Goal: Information Seeking & Learning: Learn about a topic

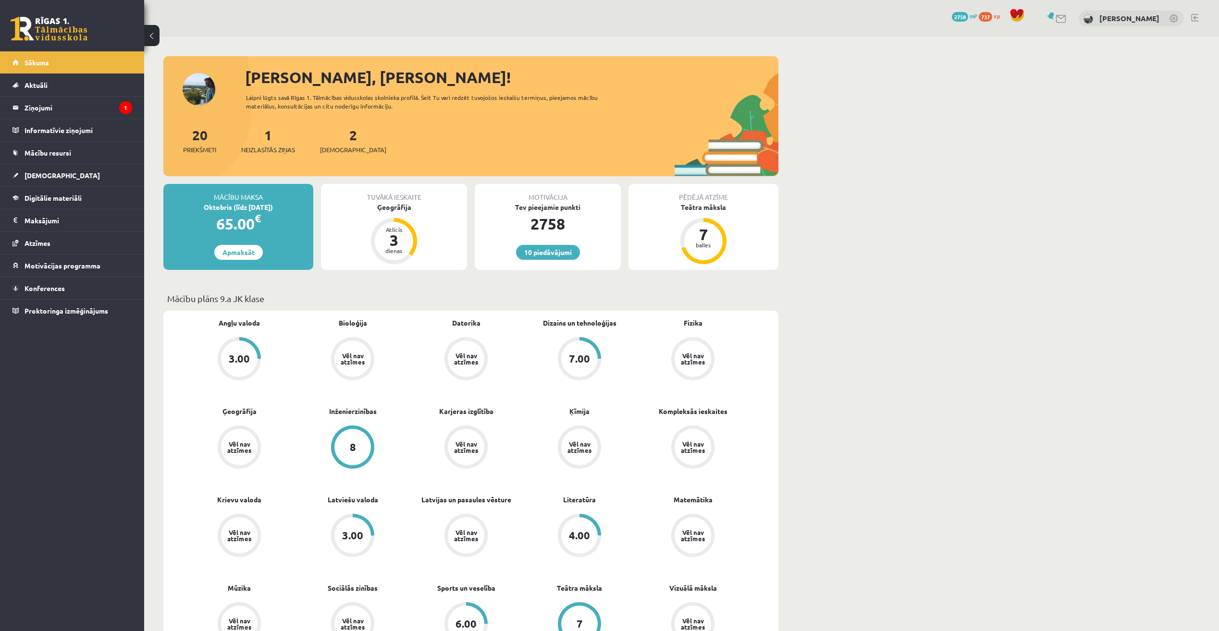
click at [395, 206] on div "Ģeogrāfija" at bounding box center [394, 207] width 146 height 10
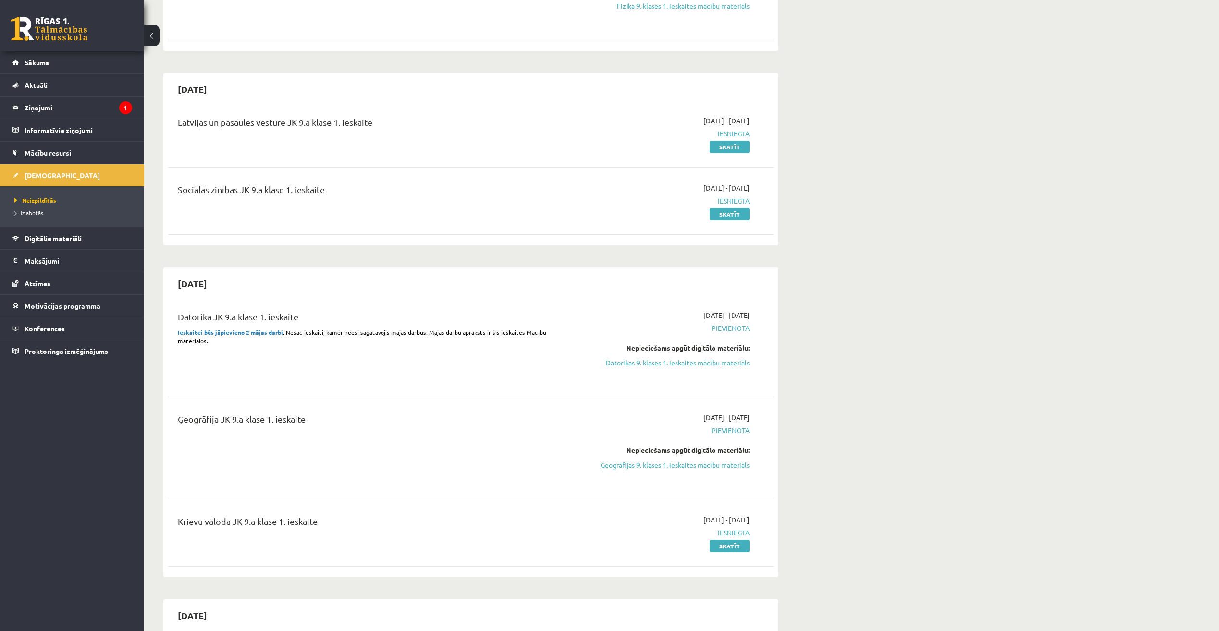
scroll to position [384, 0]
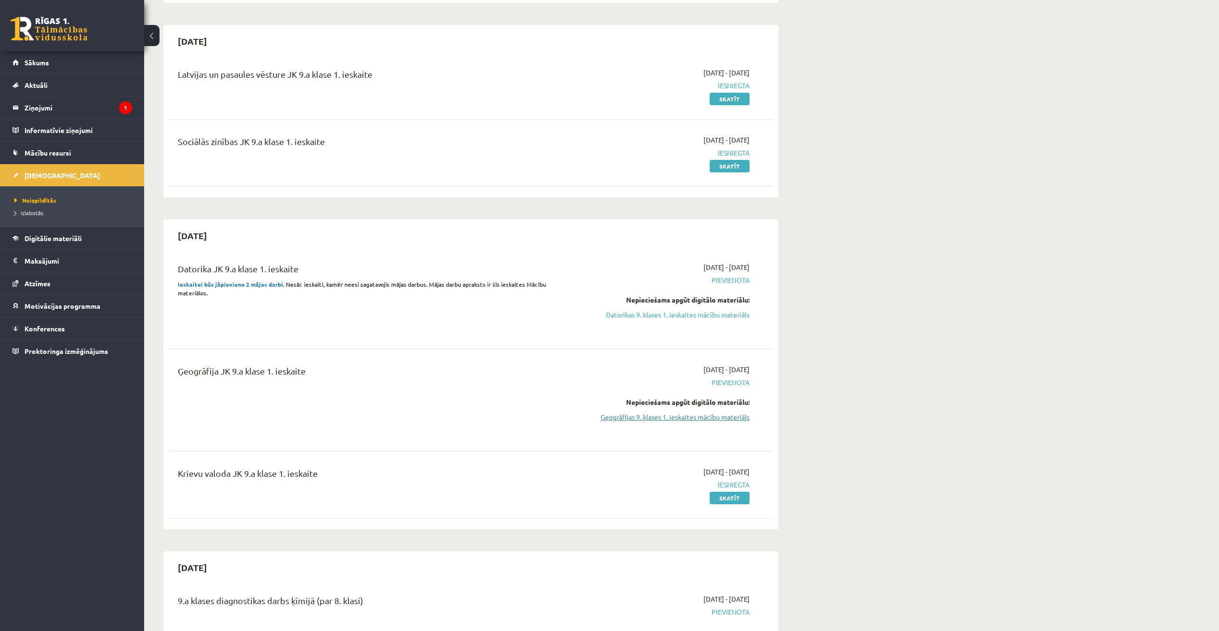
click at [713, 418] on link "Ģeogrāfijas 9. klases 1. ieskaites mācību materiāls" at bounding box center [658, 417] width 181 height 10
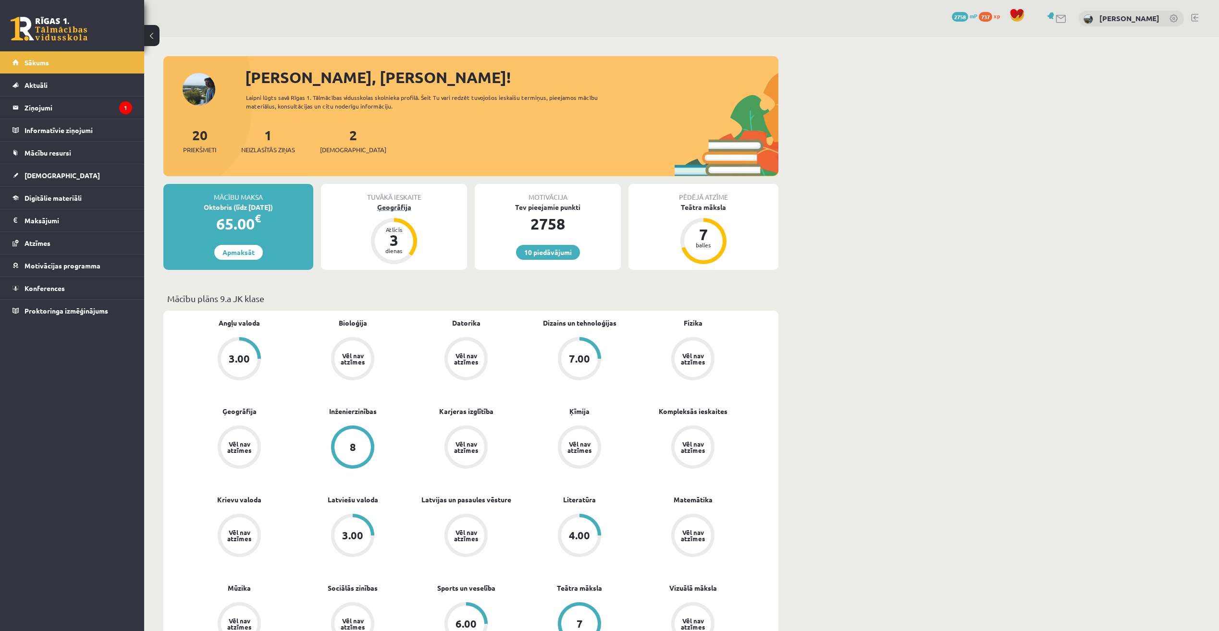
click at [398, 208] on div "Ģeogrāfija" at bounding box center [394, 207] width 146 height 10
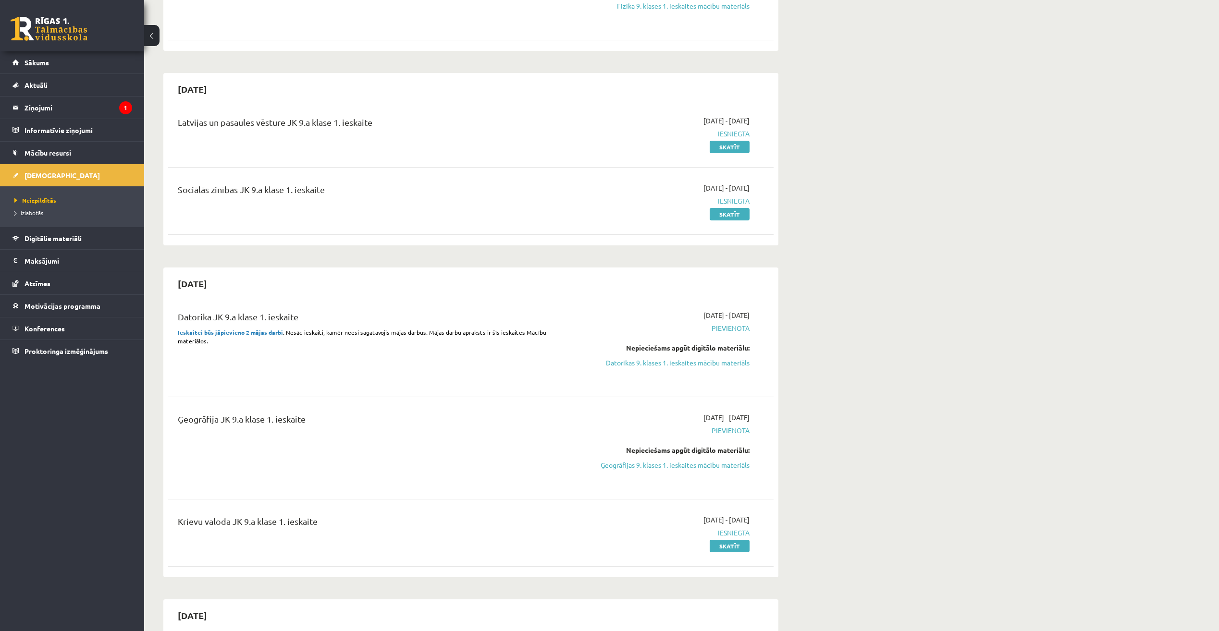
scroll to position [384, 0]
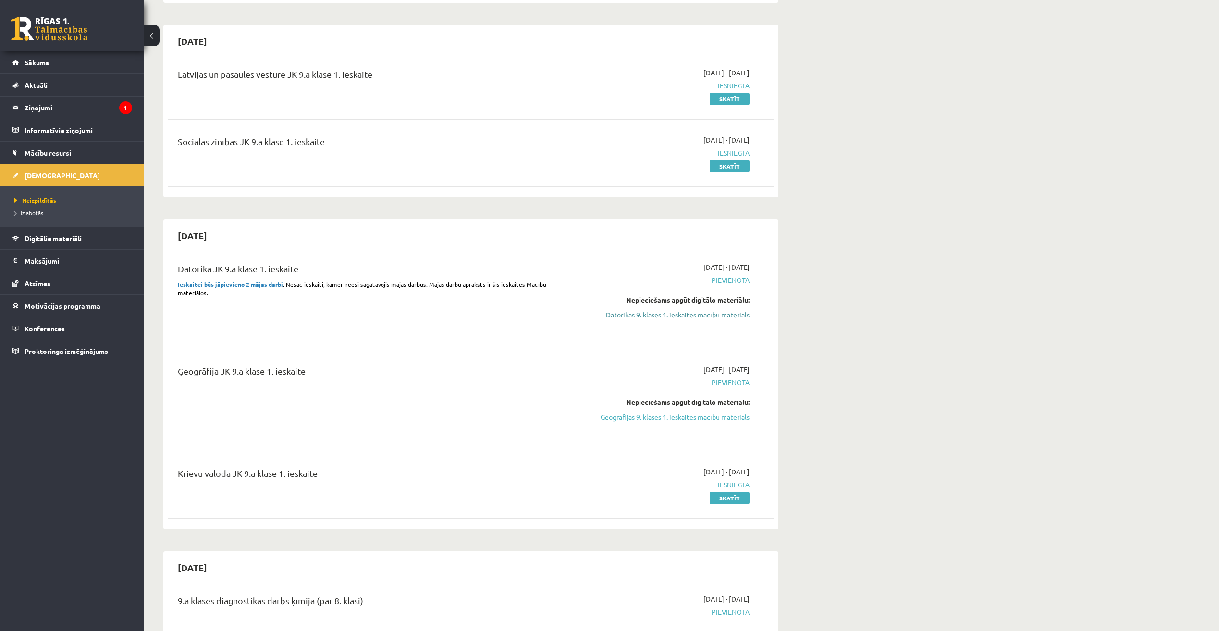
click at [682, 314] on link "Datorikas 9. klases 1. ieskaites mācību materiāls" at bounding box center [658, 315] width 181 height 10
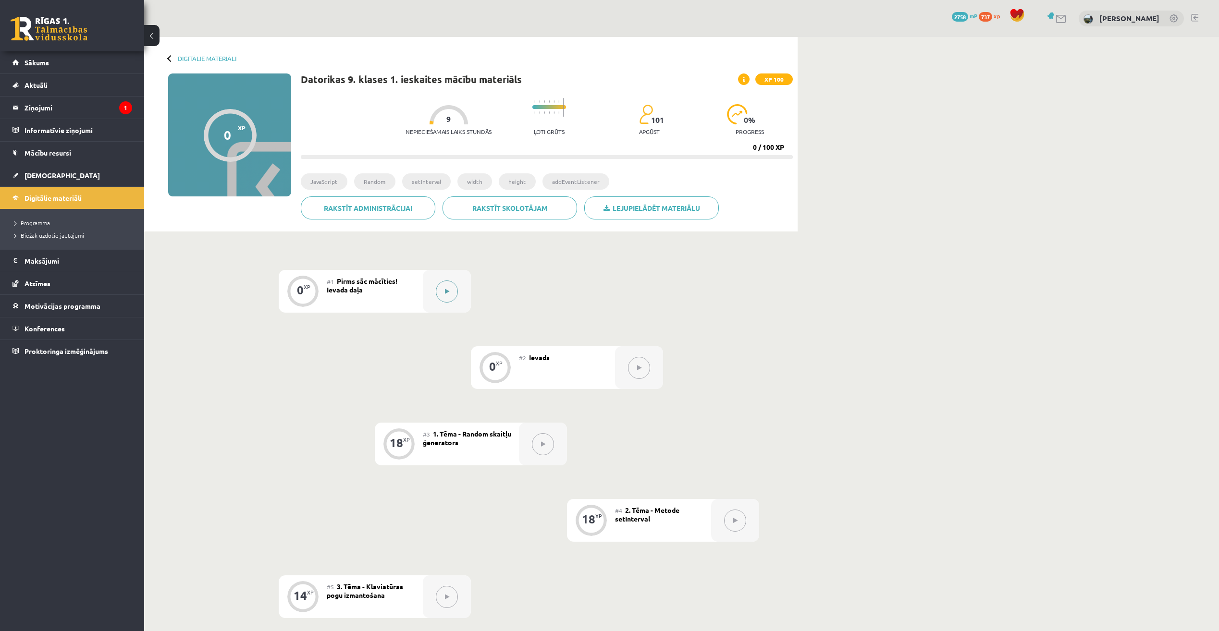
click at [445, 293] on icon at bounding box center [447, 292] width 4 height 6
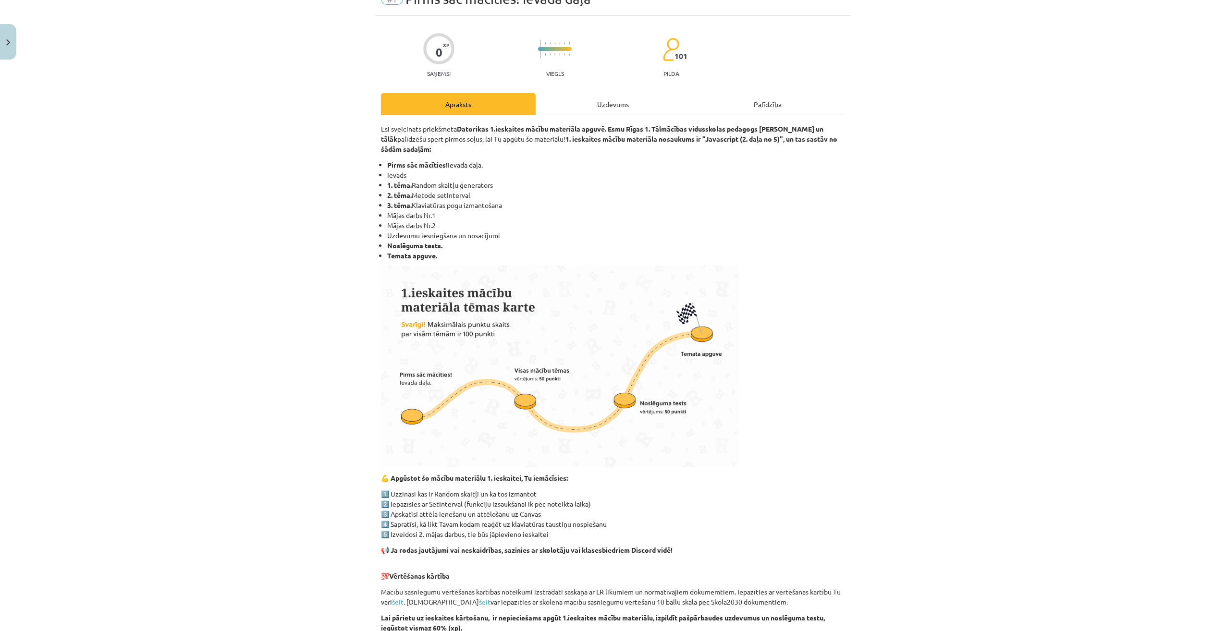
scroll to position [331, 0]
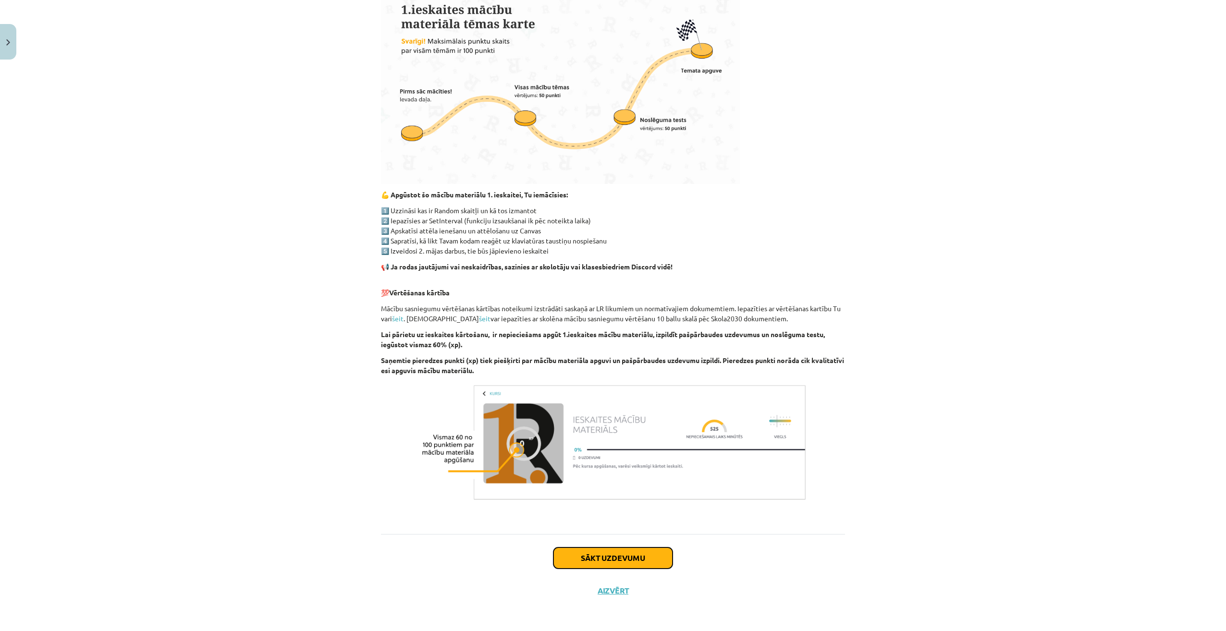
click at [644, 560] on button "Sākt uzdevumu" at bounding box center [612, 558] width 119 height 21
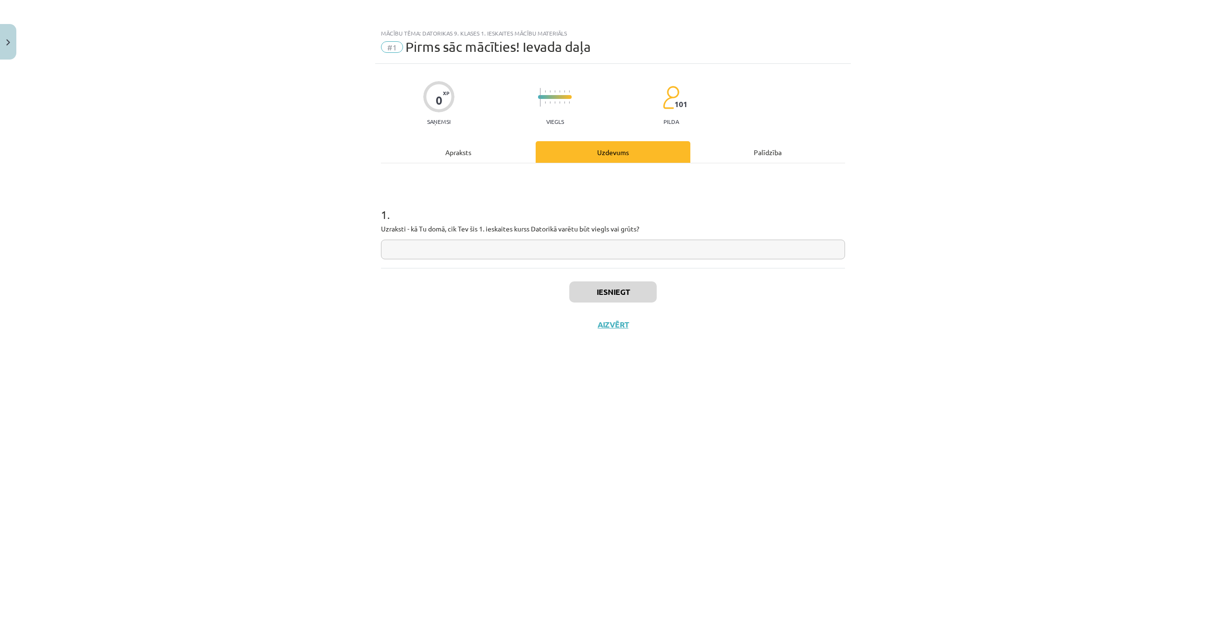
click at [482, 250] on input "text" at bounding box center [613, 250] width 464 height 20
click at [612, 293] on button "Iesniegt" at bounding box center [612, 292] width 87 height 21
click at [631, 327] on button "Nākamā nodarbība" at bounding box center [613, 331] width 94 height 22
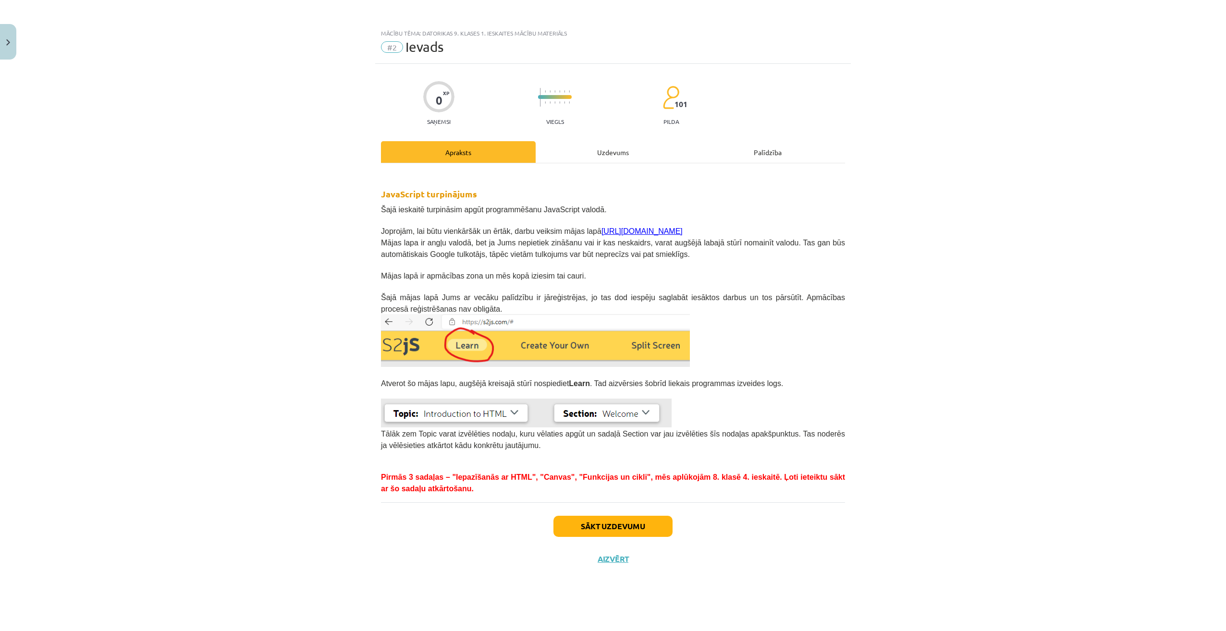
click at [638, 231] on p "Joprojām, lai būtu vienkāršāk un ērtāk, darbu veiksim mājas lapā https://s2js.c…" at bounding box center [613, 231] width 464 height 12
click at [625, 233] on link "[URL][DOMAIN_NAME]" at bounding box center [641, 231] width 81 height 8
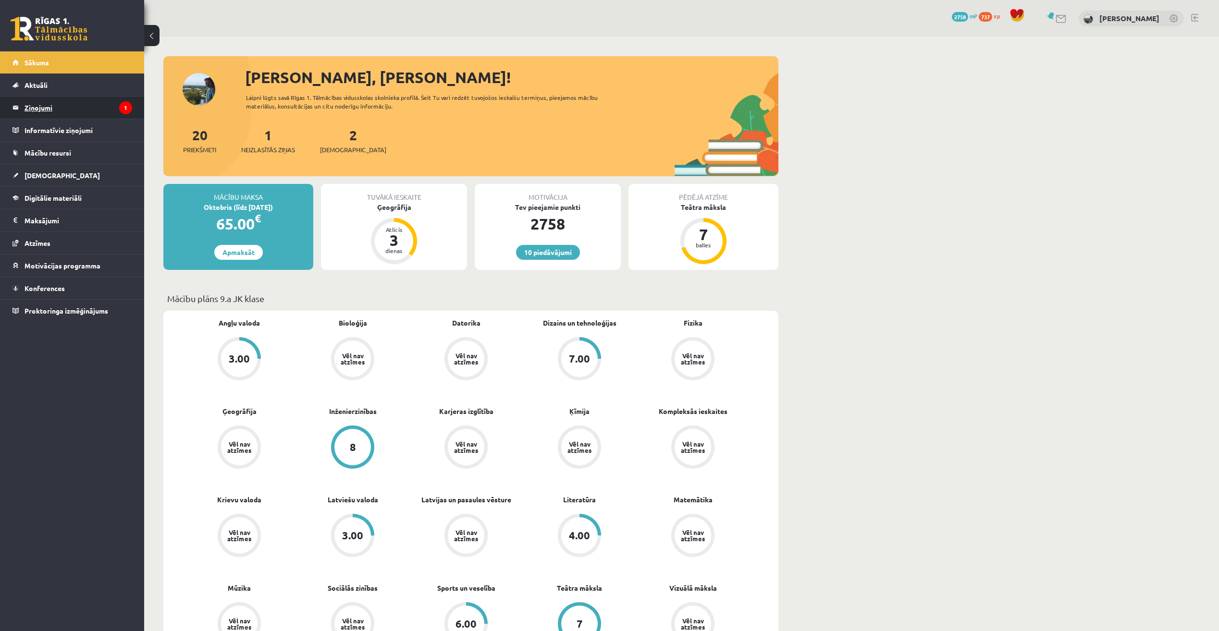
click at [101, 105] on legend "Ziņojumi 1" at bounding box center [79, 108] width 108 height 22
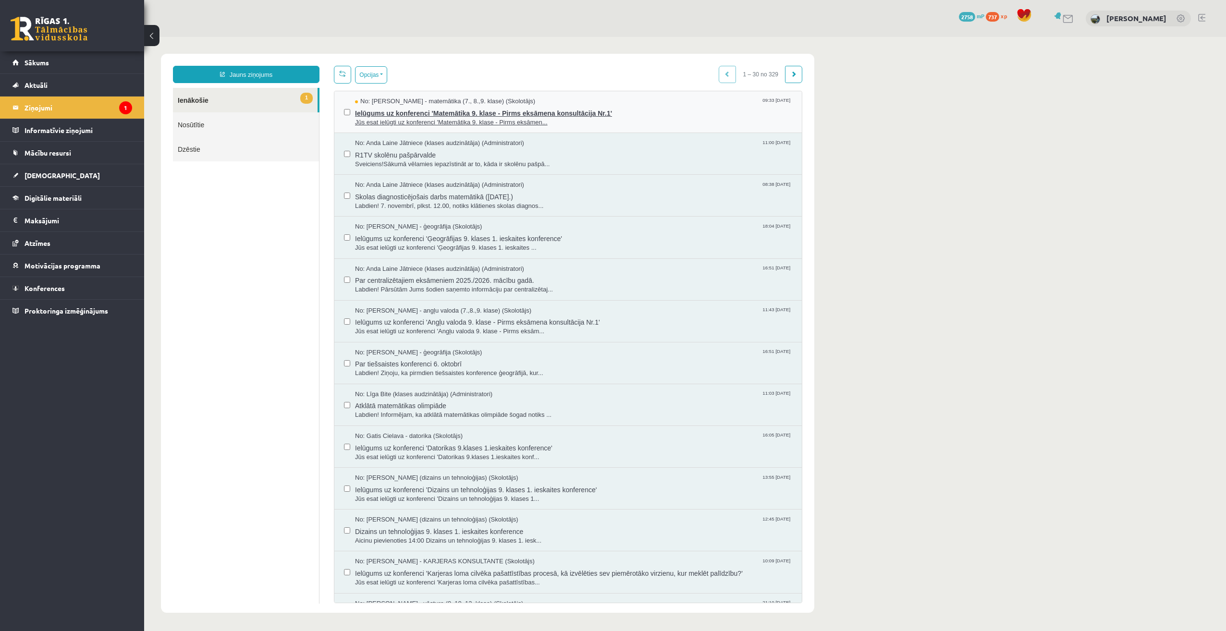
click at [494, 125] on span "Jūs esat ielūgti uz konferenci 'Matemātika 9. klase - Pirms eksāmen..." at bounding box center [573, 122] width 437 height 9
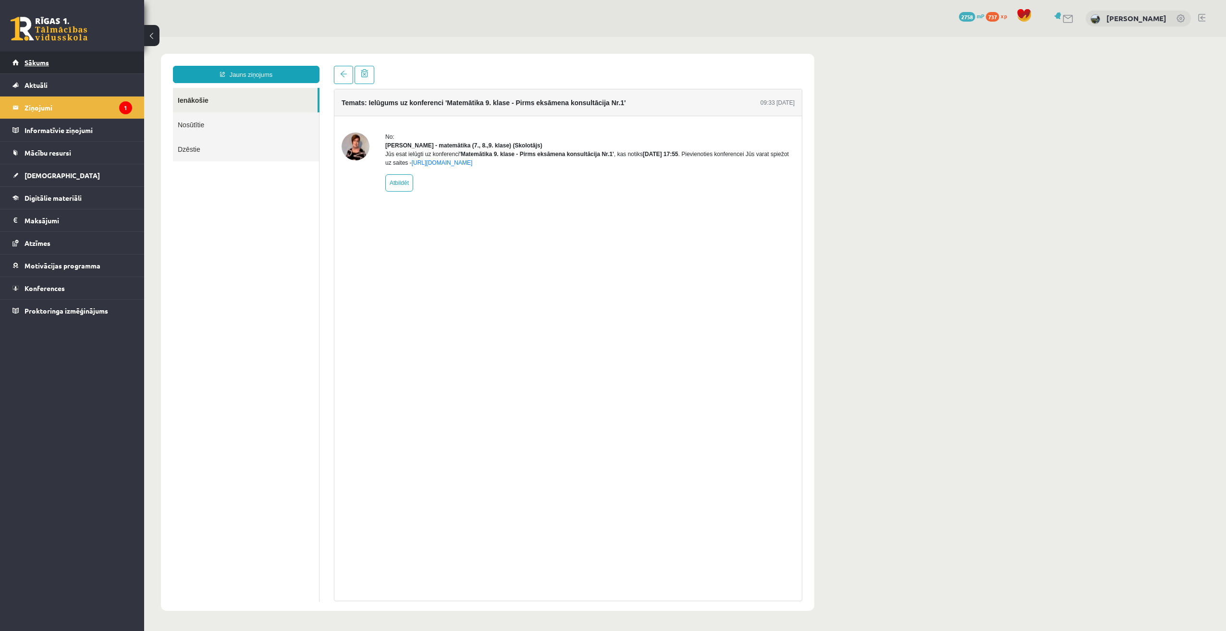
click at [63, 57] on link "Sākums" at bounding box center [72, 62] width 120 height 22
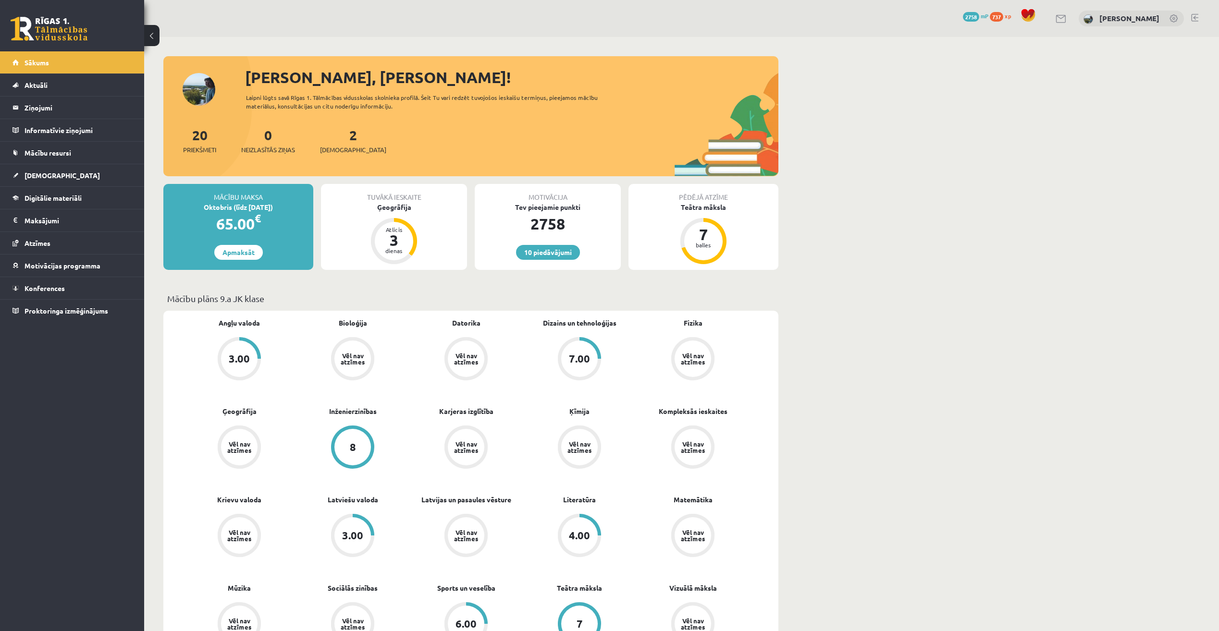
click at [382, 210] on div "Ģeogrāfija" at bounding box center [394, 207] width 146 height 10
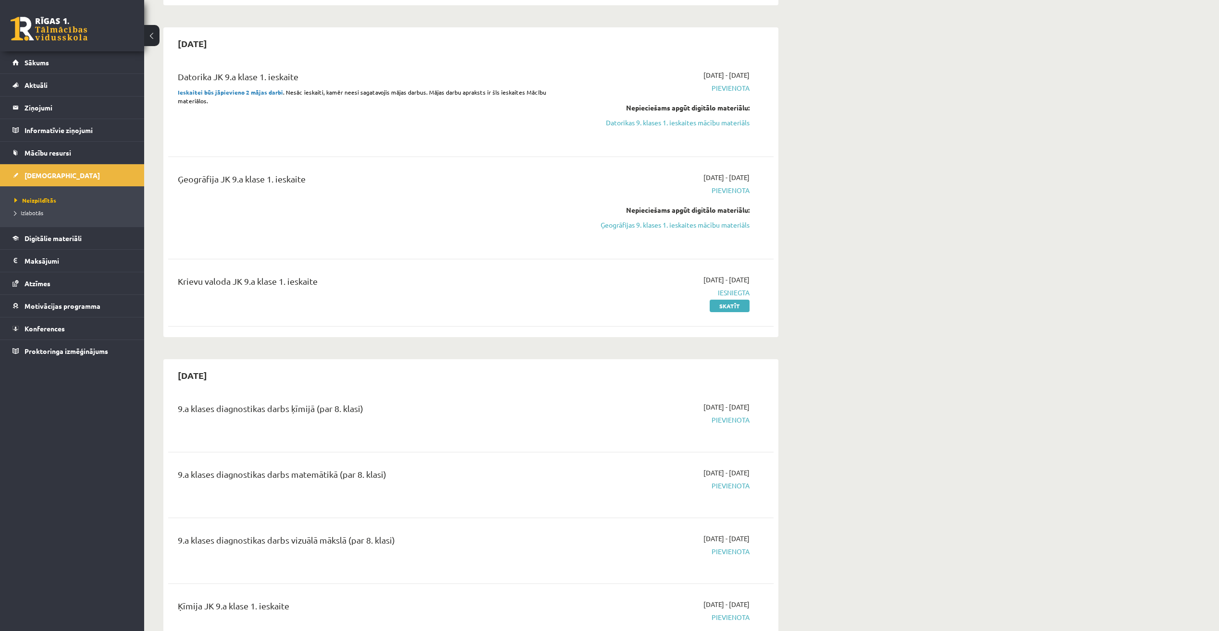
scroll to position [384, 0]
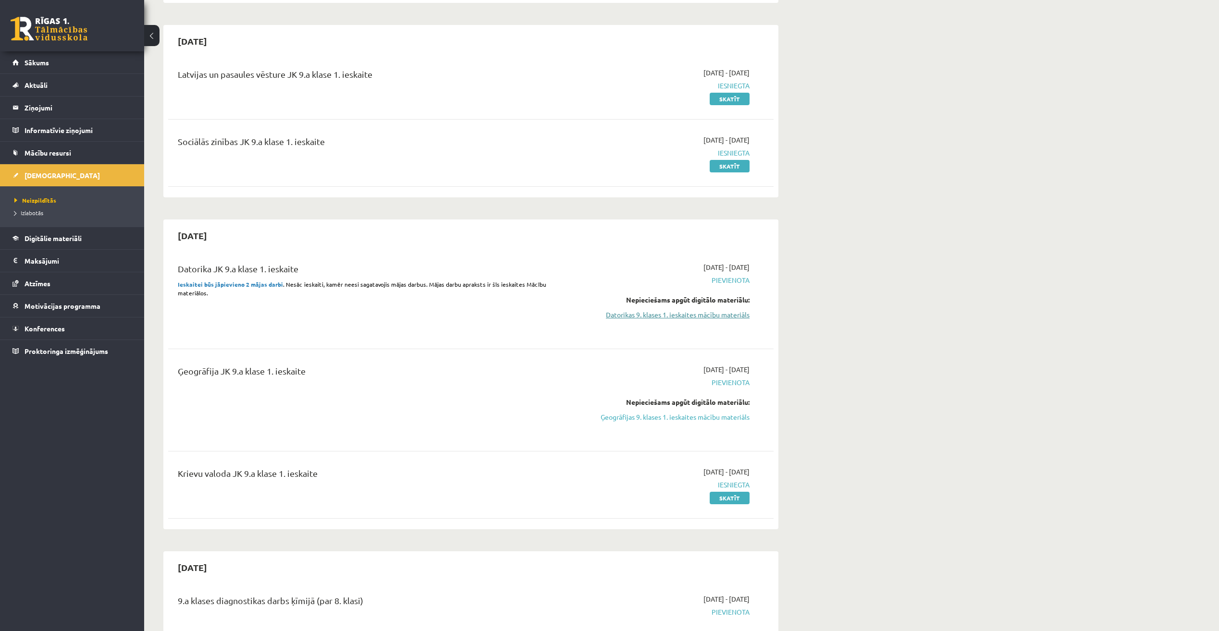
click at [678, 316] on link "Datorikas 9. klases 1. ieskaites mācību materiāls" at bounding box center [658, 315] width 181 height 10
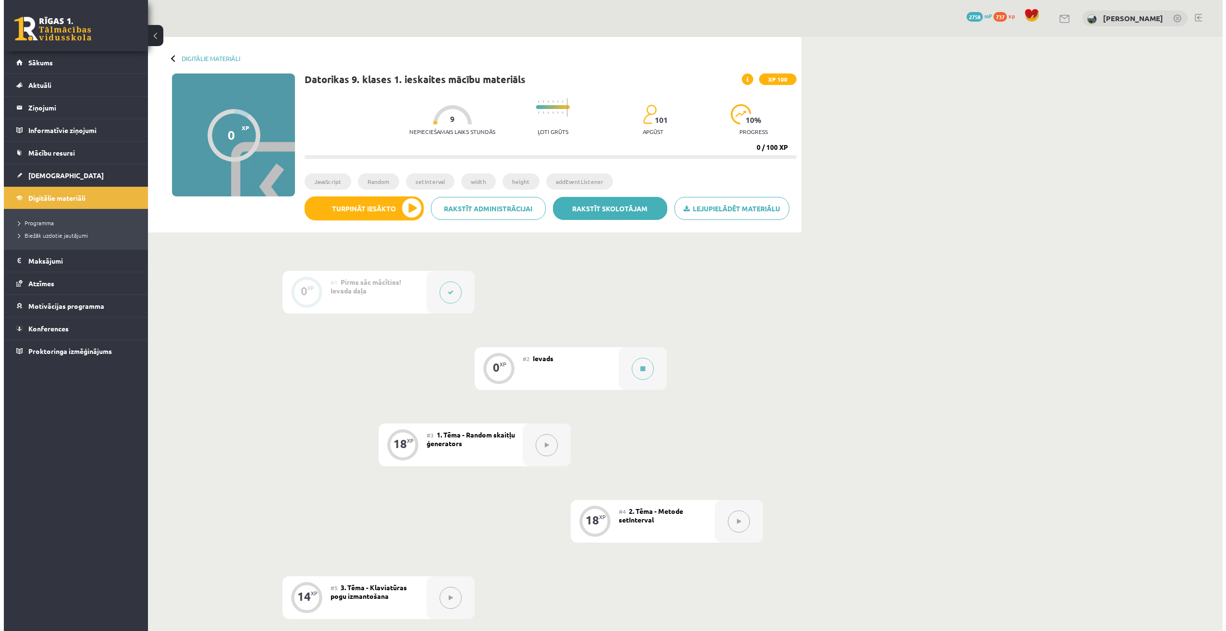
scroll to position [96, 0]
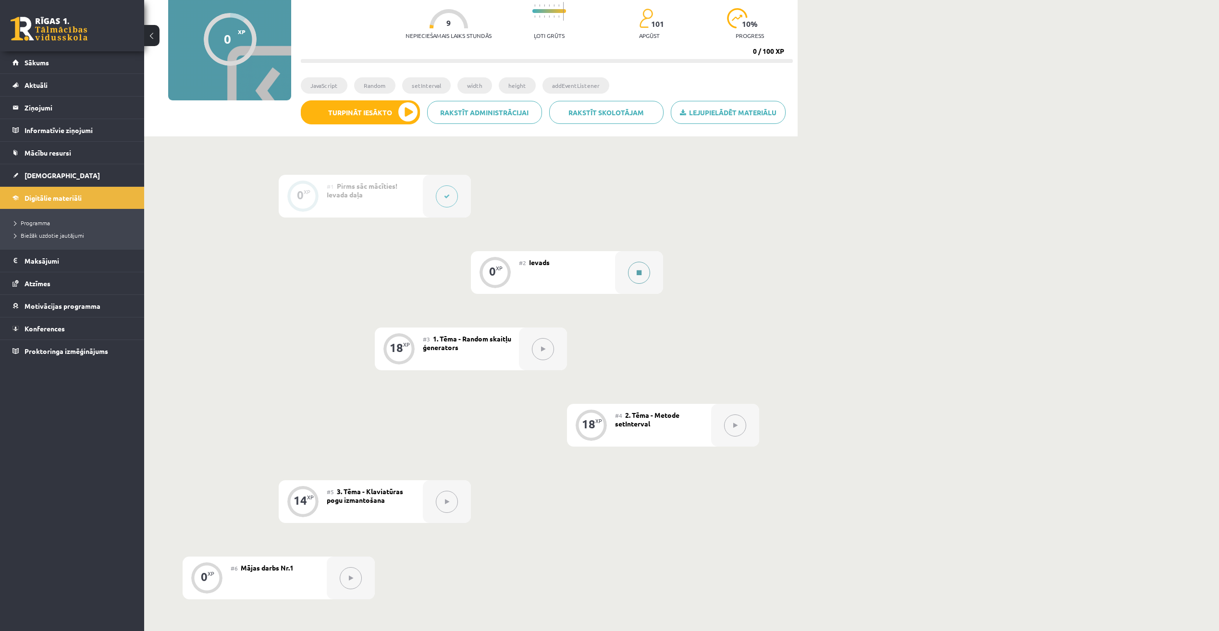
click at [638, 267] on button at bounding box center [639, 273] width 22 height 22
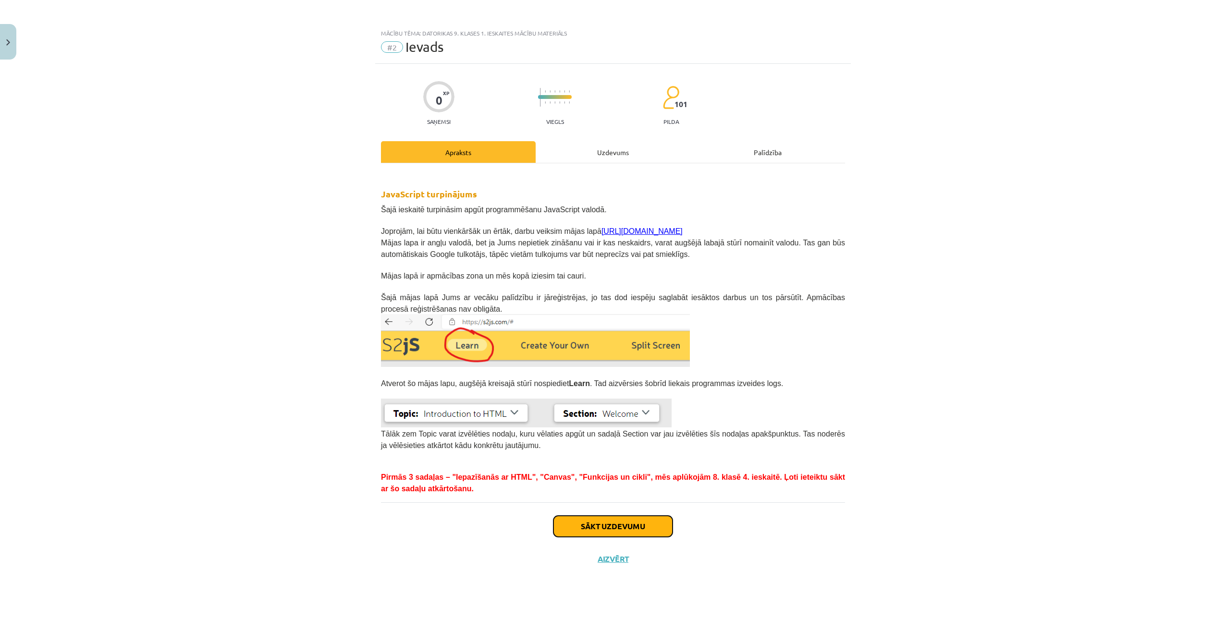
click at [600, 528] on button "Sākt uzdevumu" at bounding box center [612, 526] width 119 height 21
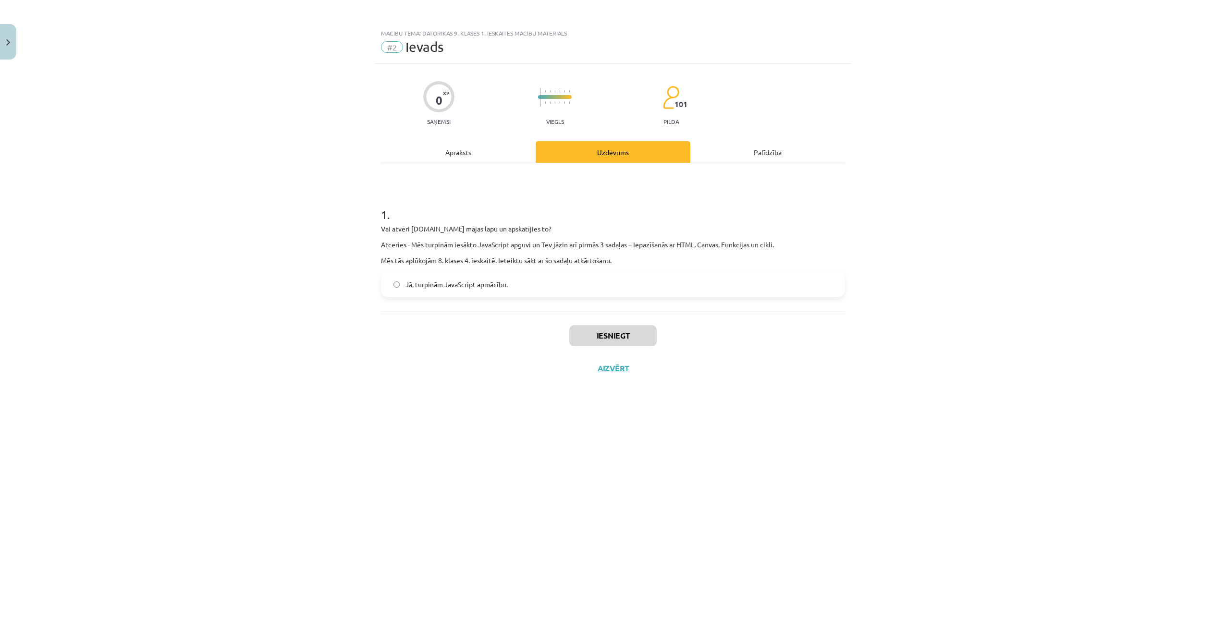
click at [563, 283] on label "Jā, turpinām JavaScript apmācību." at bounding box center [613, 284] width 462 height 24
click at [629, 336] on button "Iesniegt" at bounding box center [612, 335] width 87 height 21
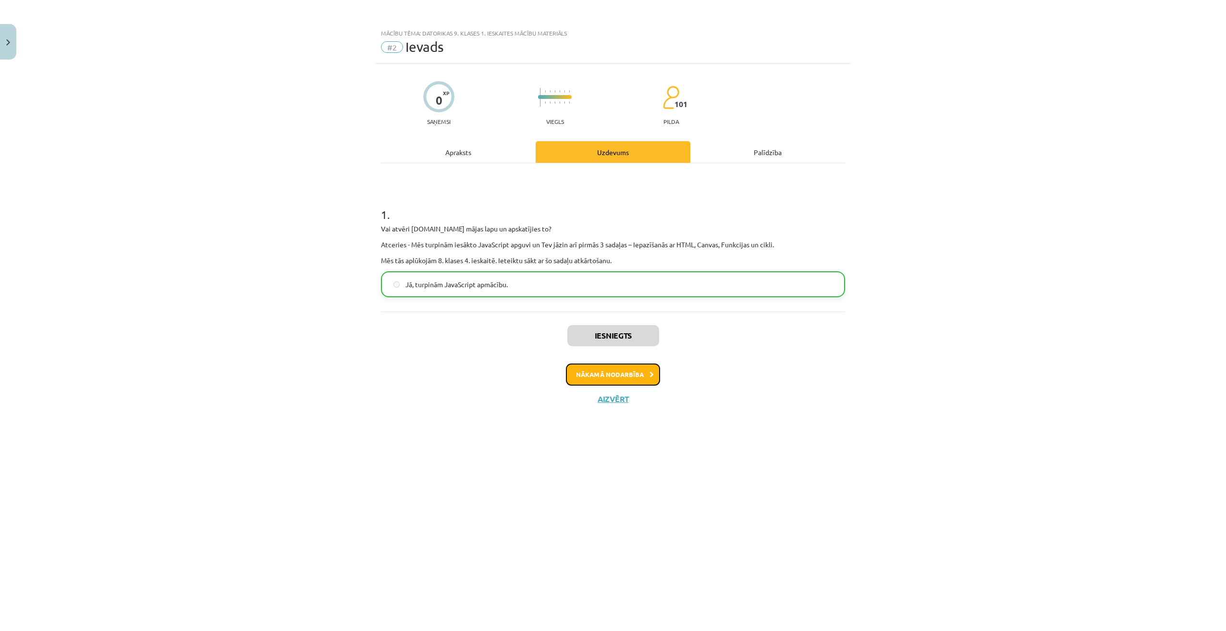
click at [620, 379] on button "Nākamā nodarbība" at bounding box center [613, 375] width 94 height 22
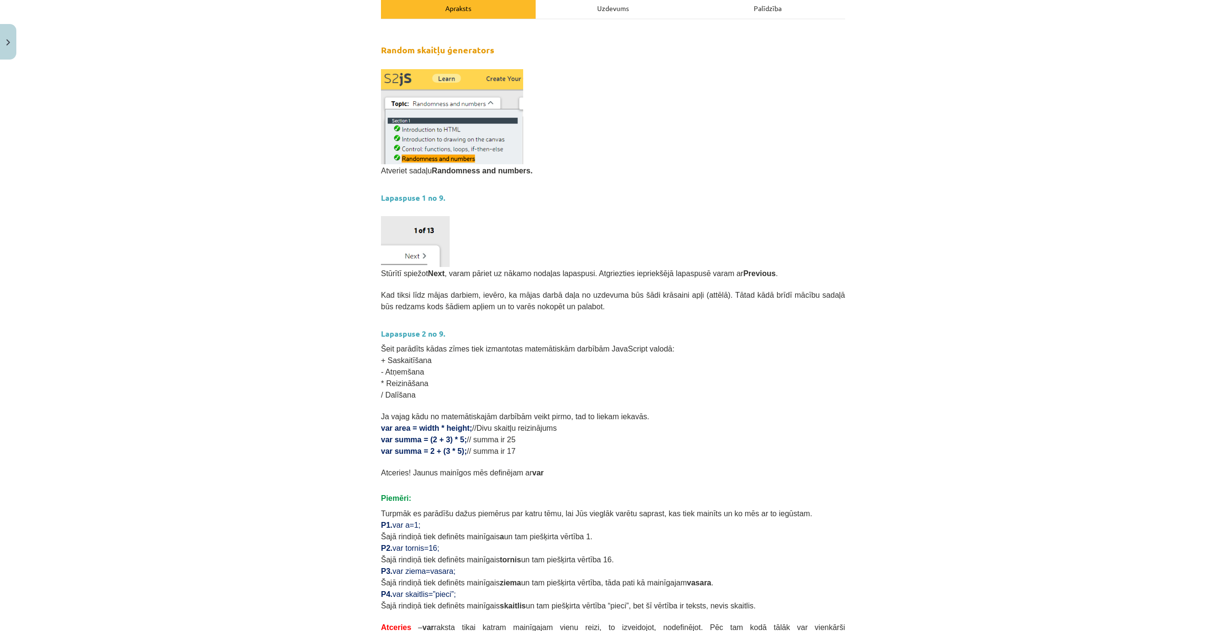
scroll to position [192, 0]
